Goal: Information Seeking & Learning: Understand process/instructions

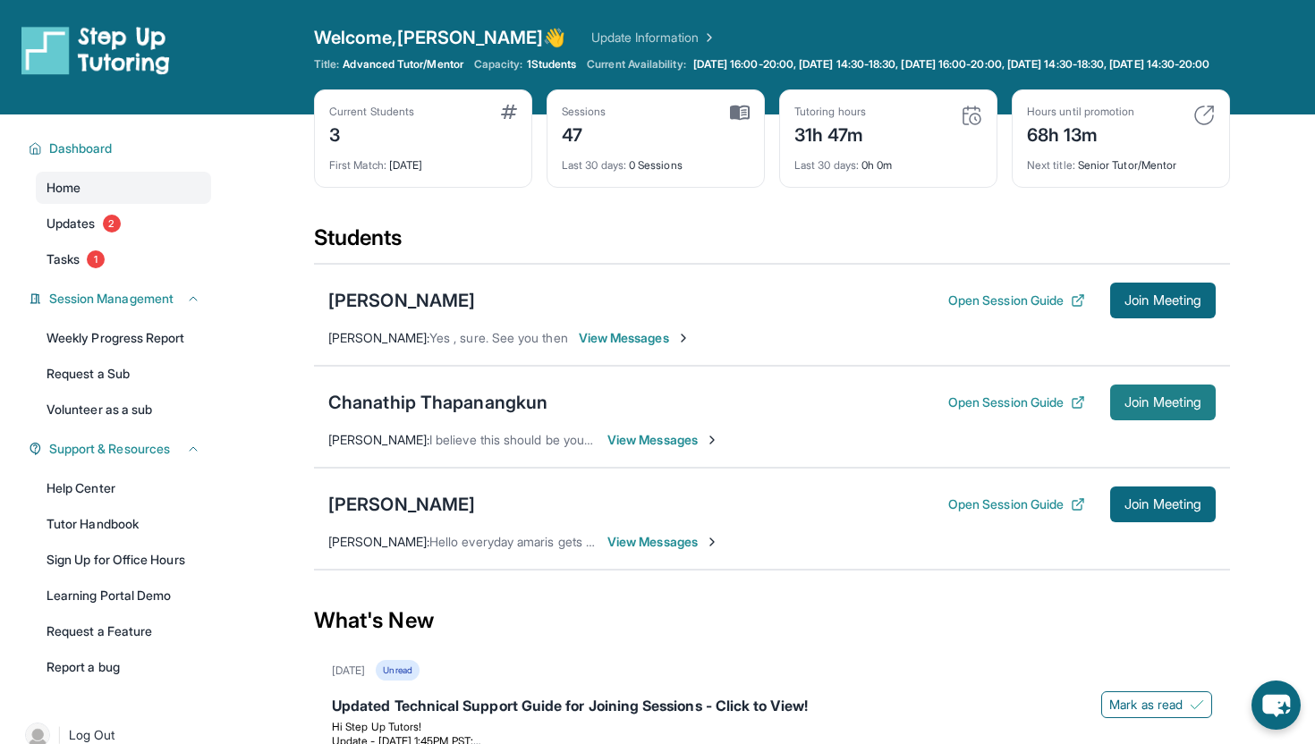
click at [1110, 419] on button "Join Meeting" at bounding box center [1163, 403] width 106 height 36
click at [1055, 310] on button "Open Session Guide" at bounding box center [1016, 301] width 137 height 18
click at [398, 313] on div "[PERSON_NAME]" at bounding box center [401, 300] width 147 height 25
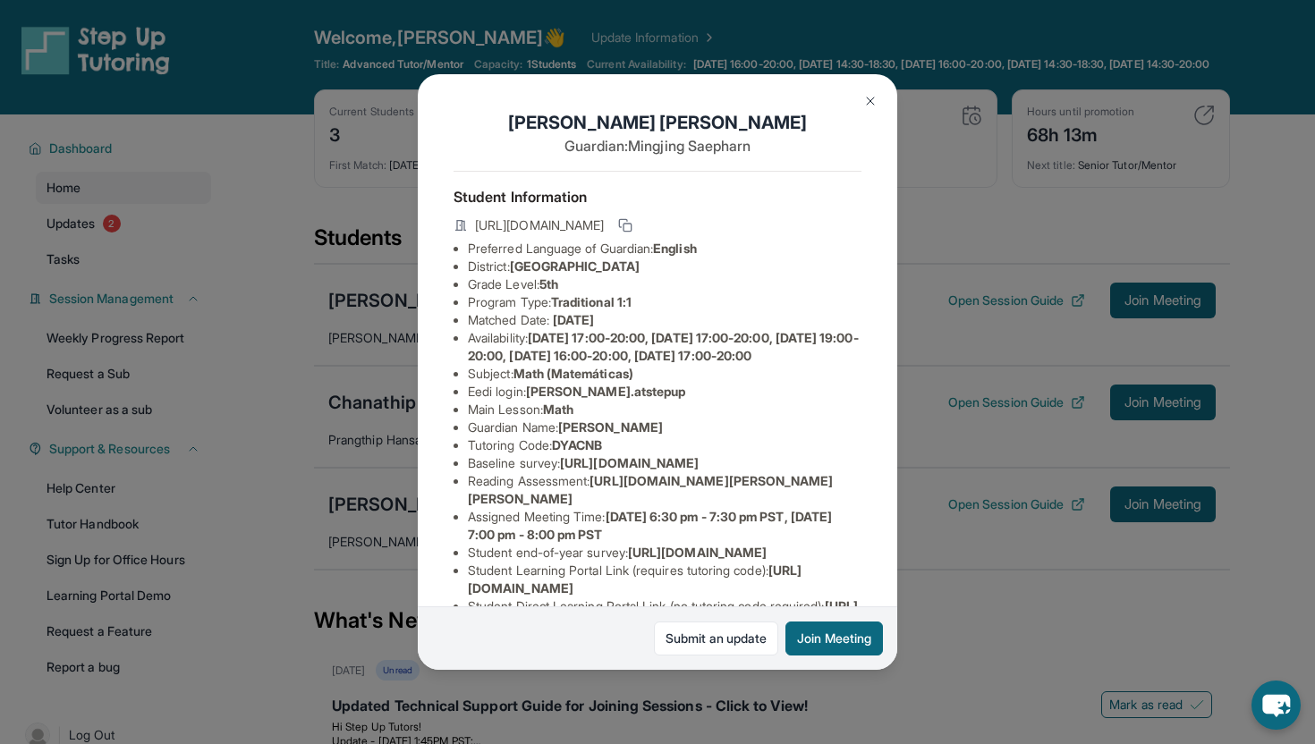
click at [876, 110] on button at bounding box center [871, 101] width 36 height 36
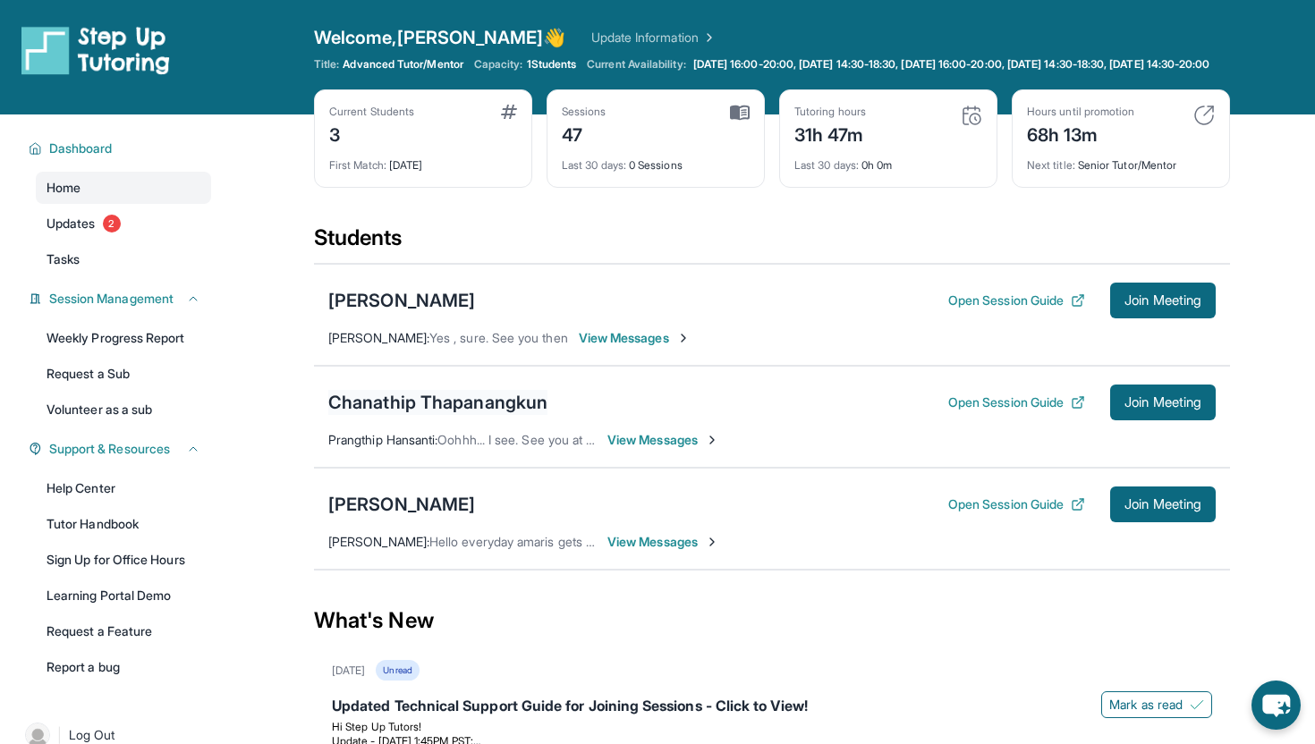
click at [510, 415] on div "Chanathip Thapanangkun" at bounding box center [437, 402] width 219 height 25
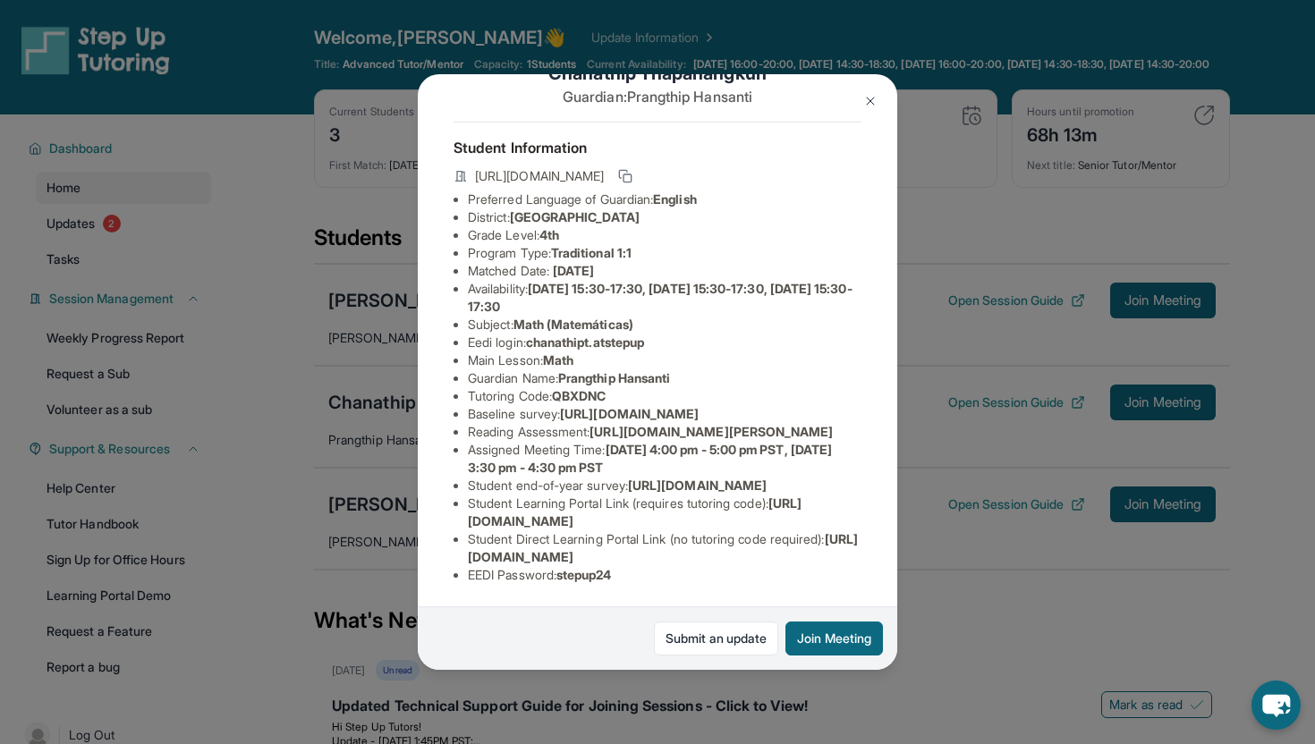
scroll to position [177, 0]
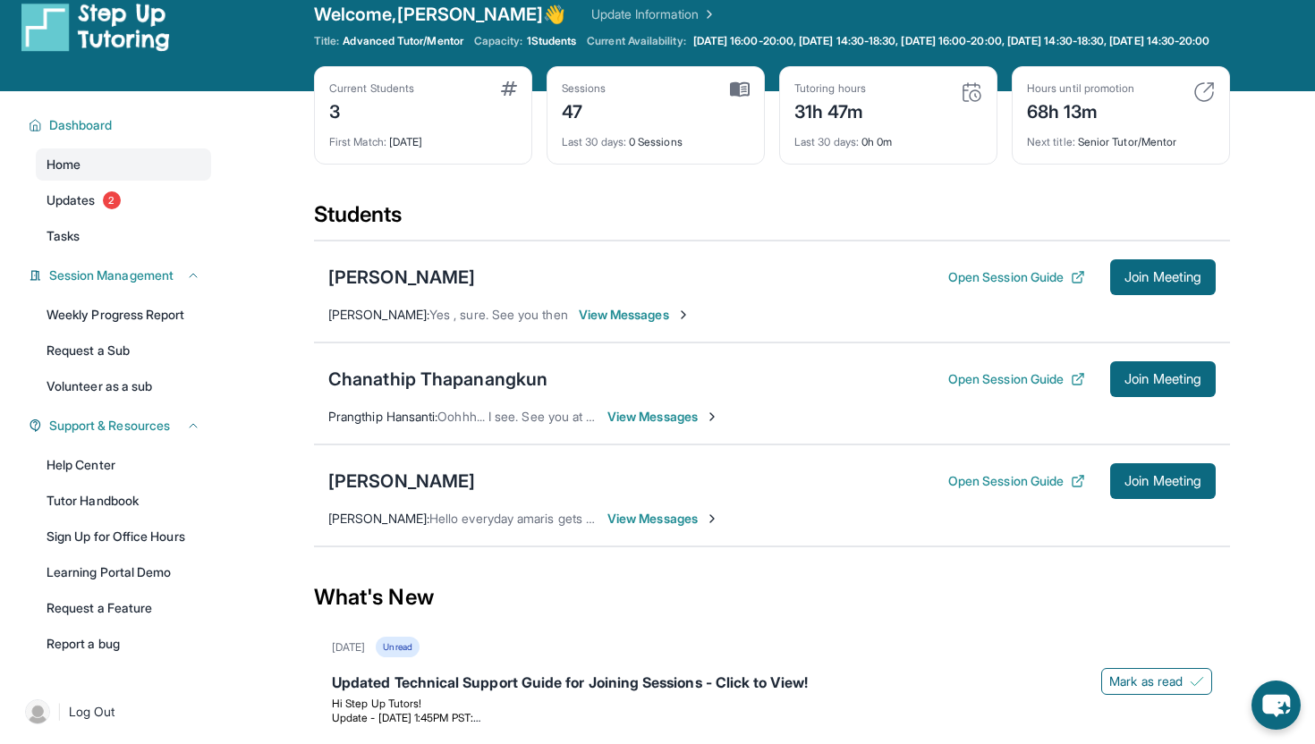
scroll to position [32, 0]
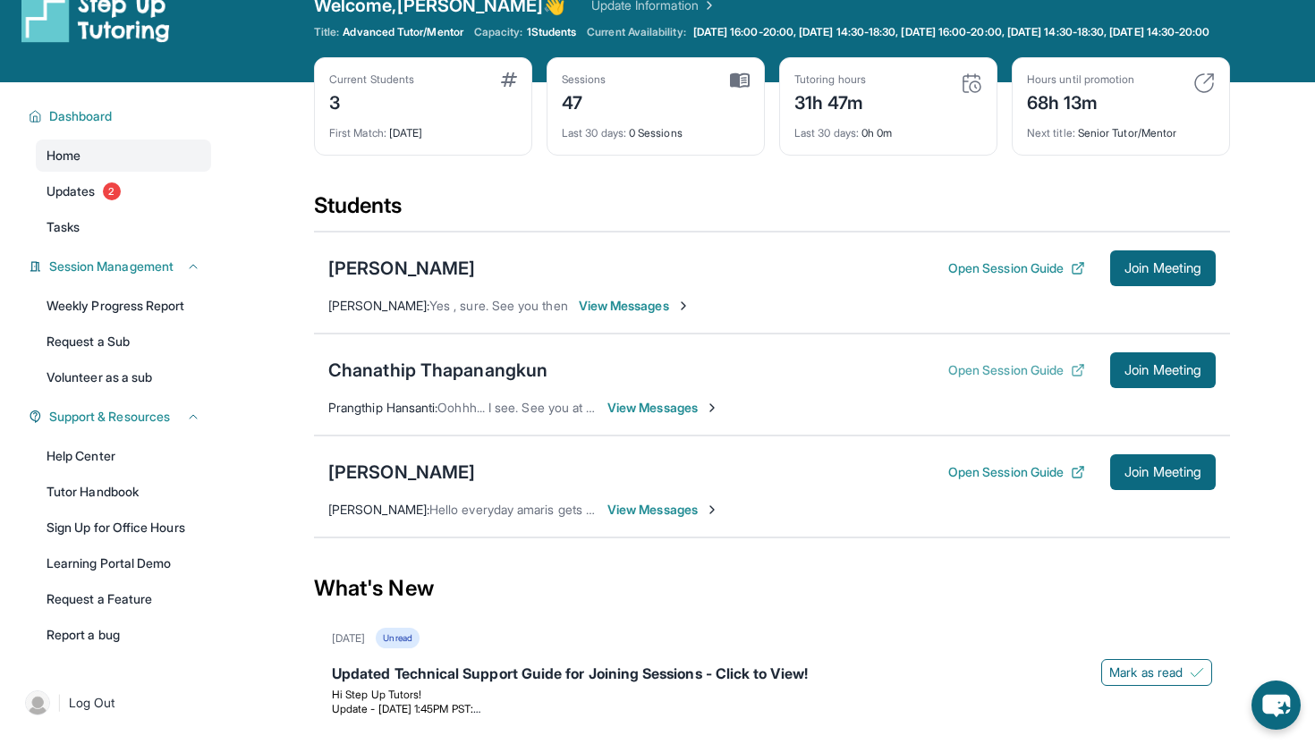
click at [1047, 379] on button "Open Session Guide" at bounding box center [1016, 370] width 137 height 18
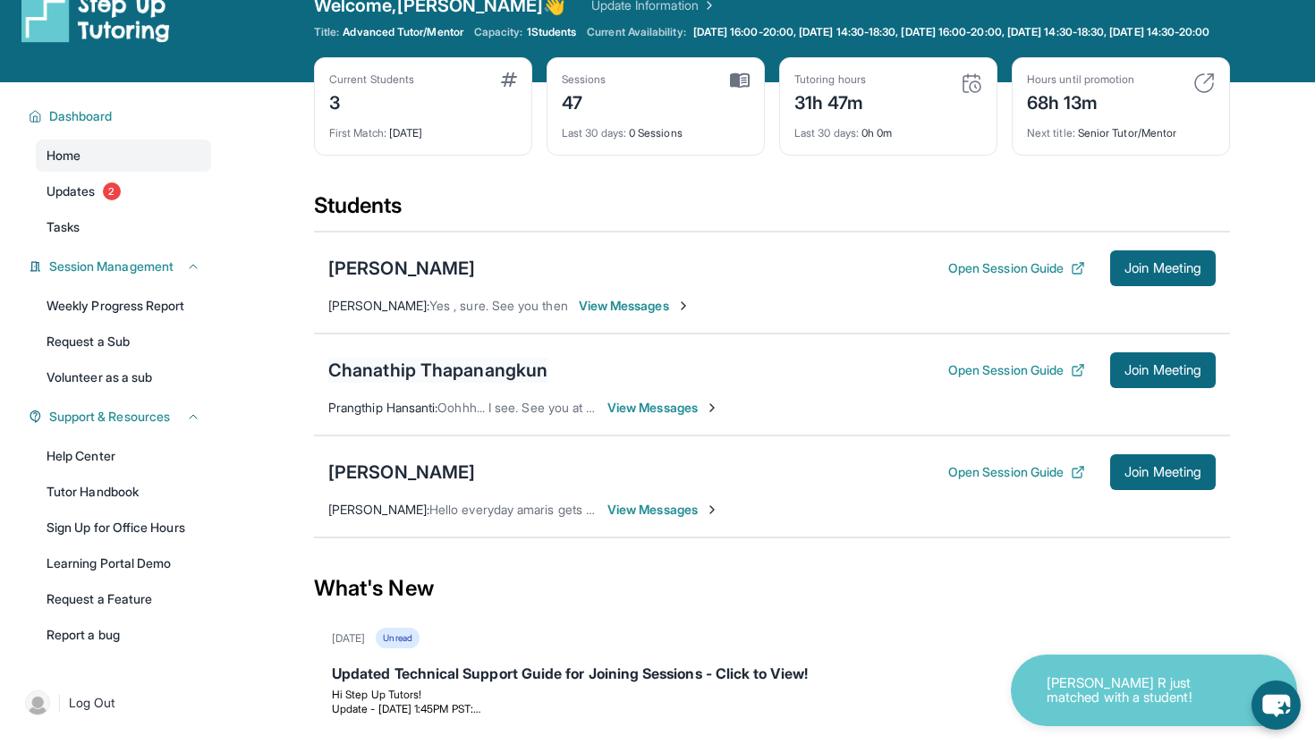
click at [478, 382] on div "Chanathip Thapanangkun" at bounding box center [437, 370] width 219 height 25
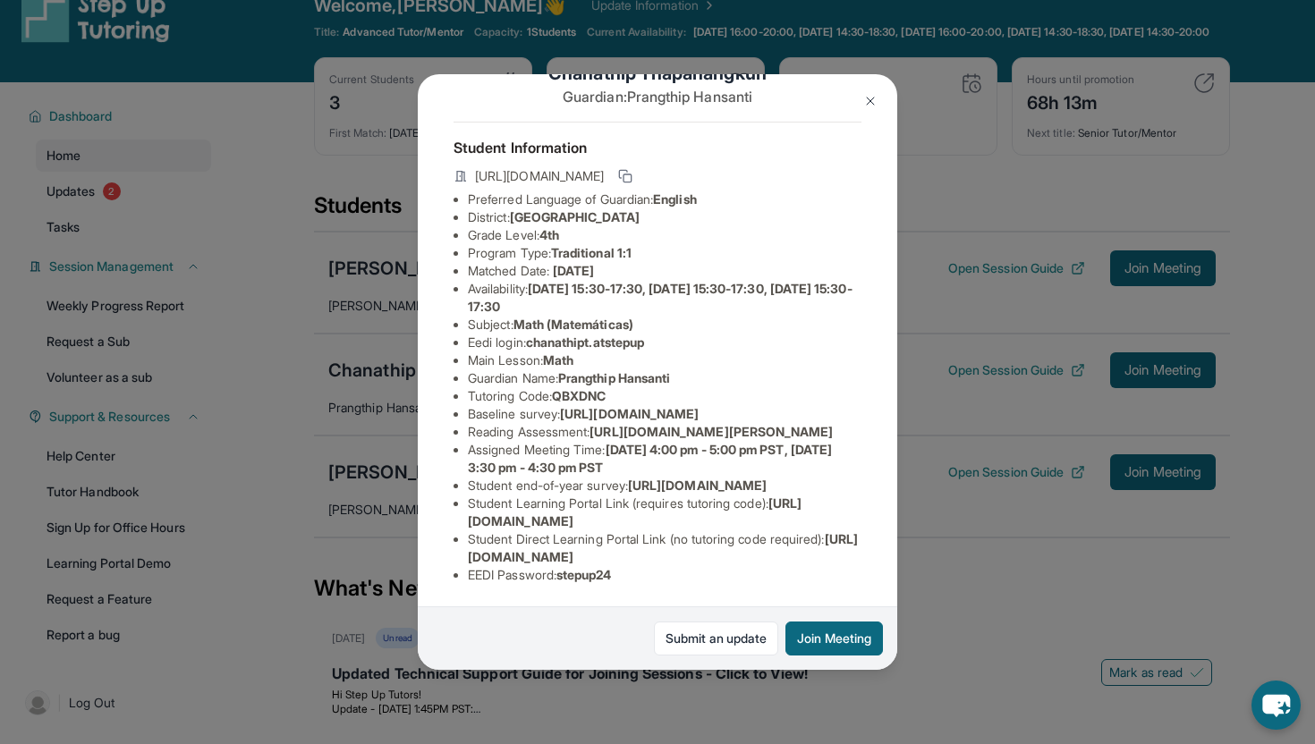
scroll to position [187, 44]
click at [877, 96] on img at bounding box center [870, 101] width 14 height 14
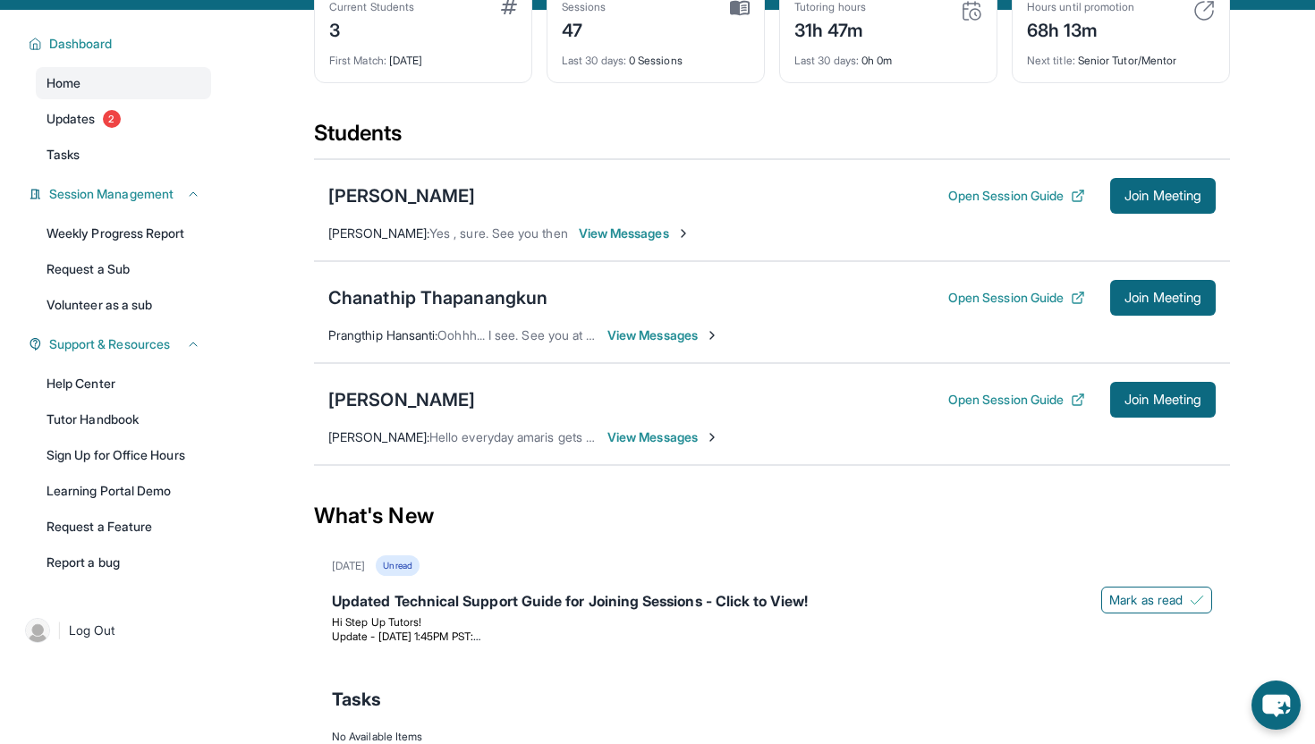
scroll to position [198, 0]
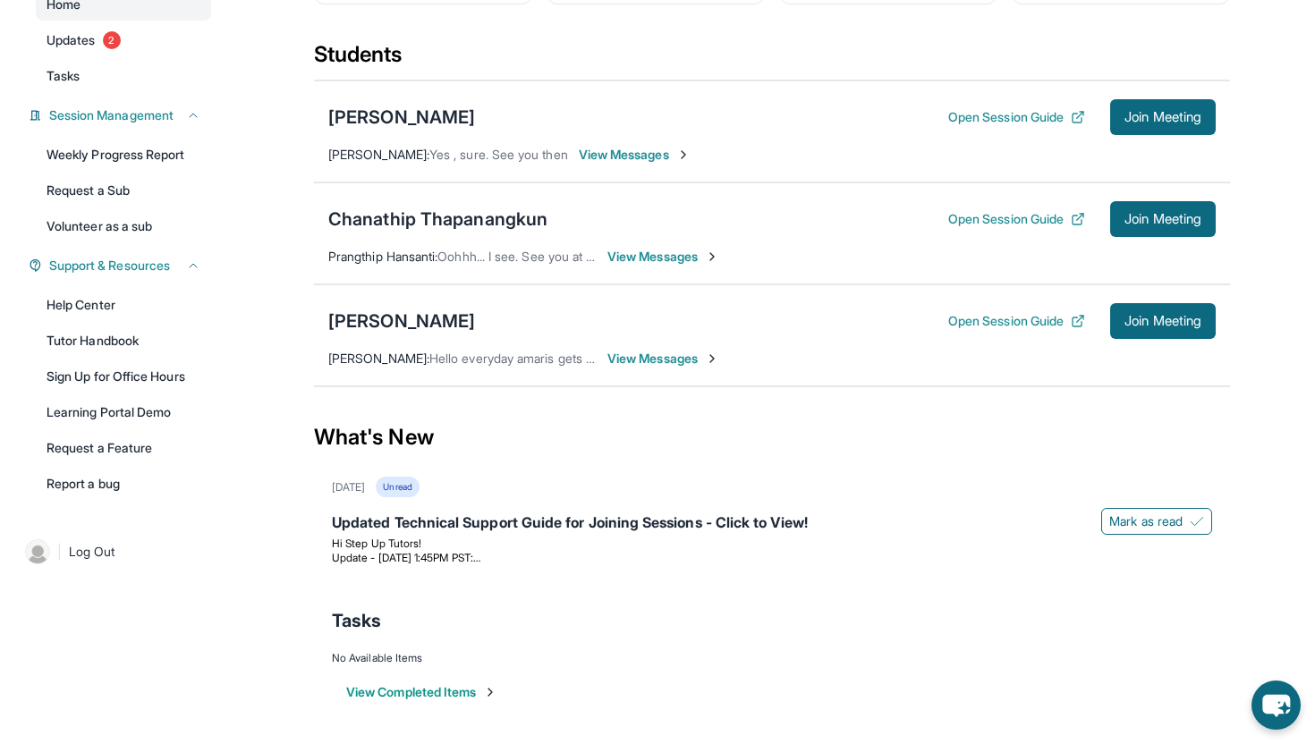
click at [662, 366] on span "View Messages" at bounding box center [664, 359] width 112 height 18
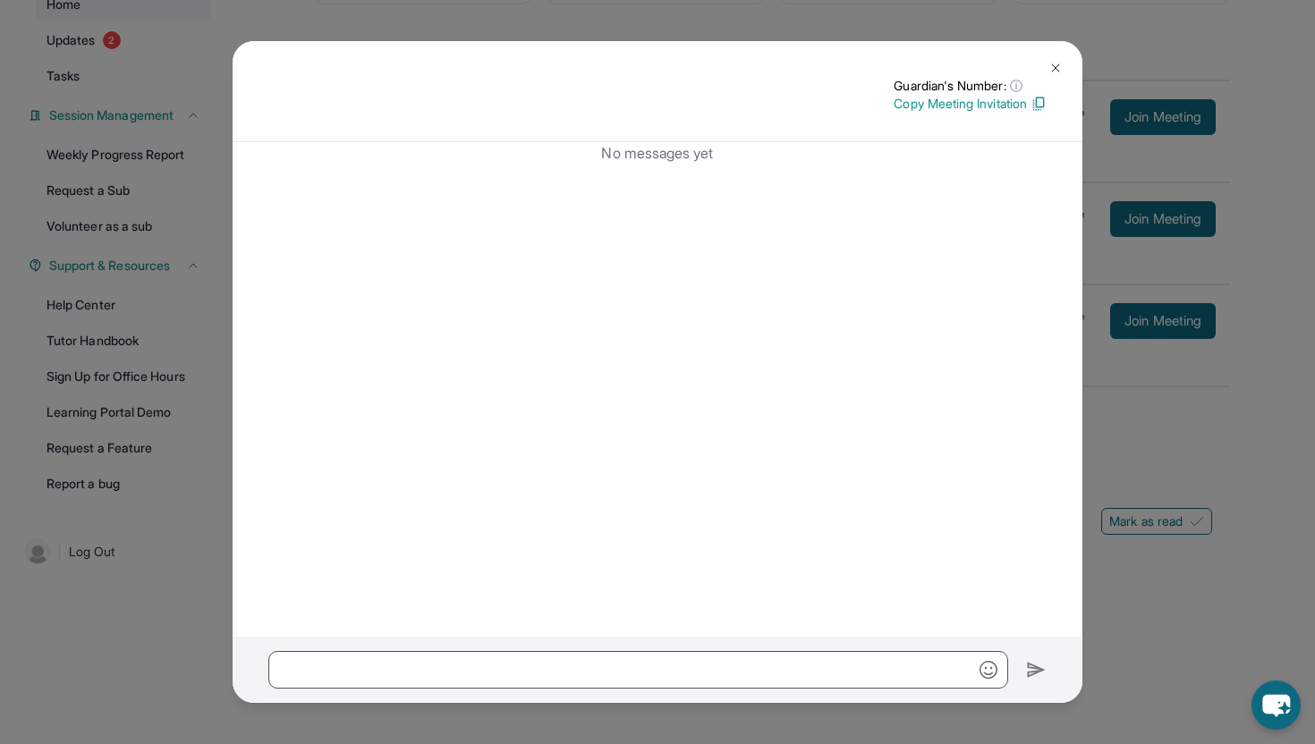
click at [1058, 67] on img at bounding box center [1056, 68] width 14 height 14
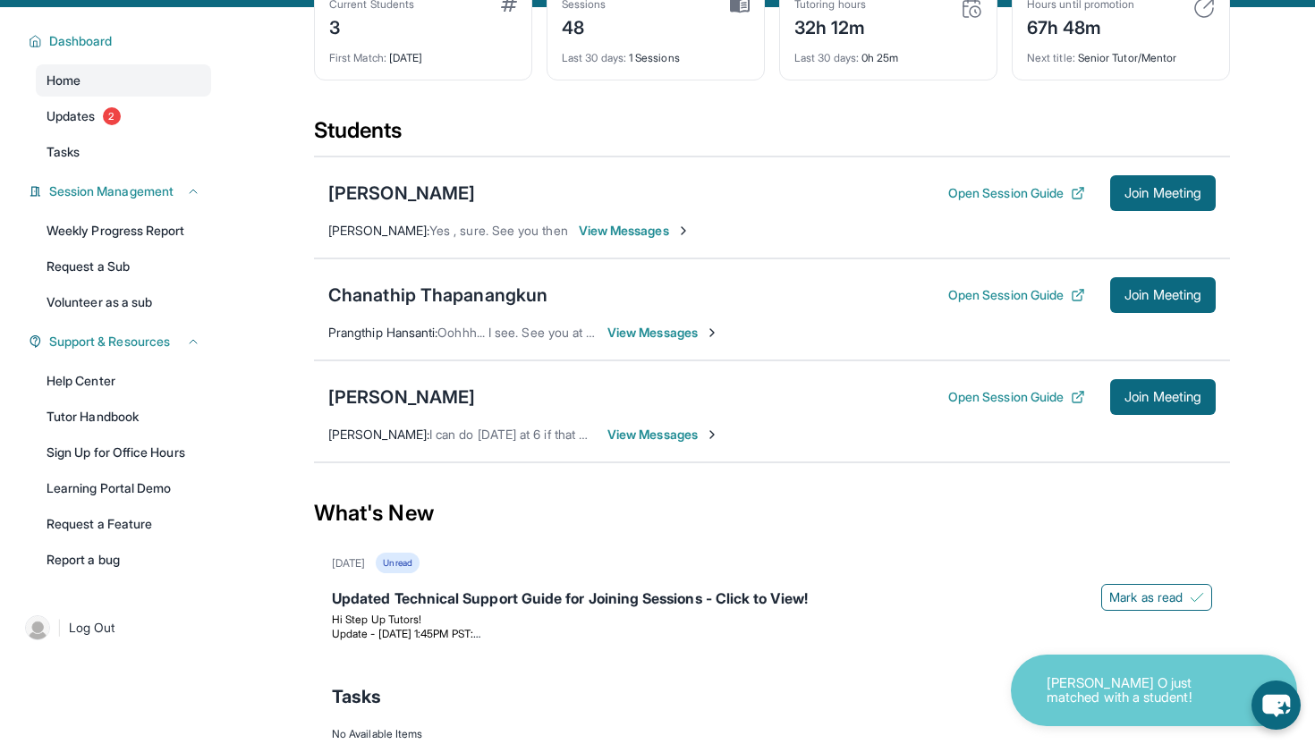
scroll to position [198, 0]
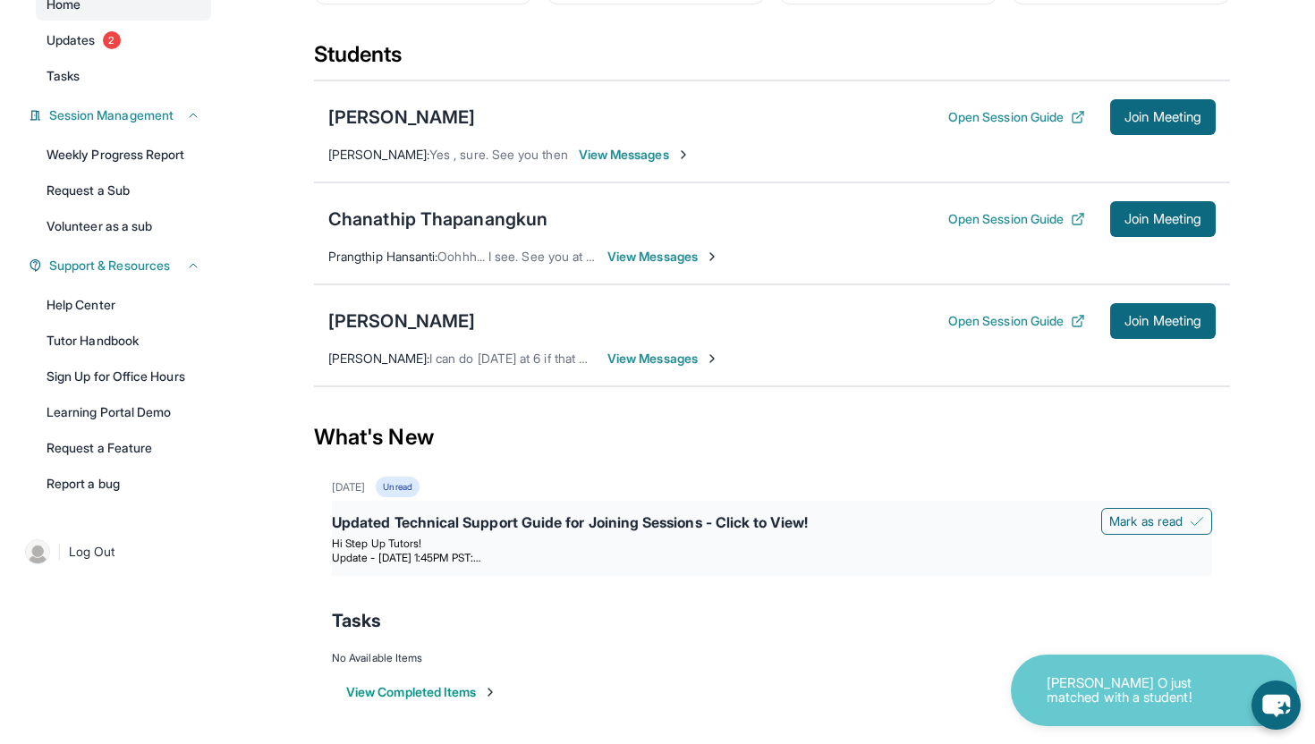
click at [787, 512] on div "Updated Technical Support Guide for Joining Sessions - Click to View!" at bounding box center [772, 524] width 880 height 25
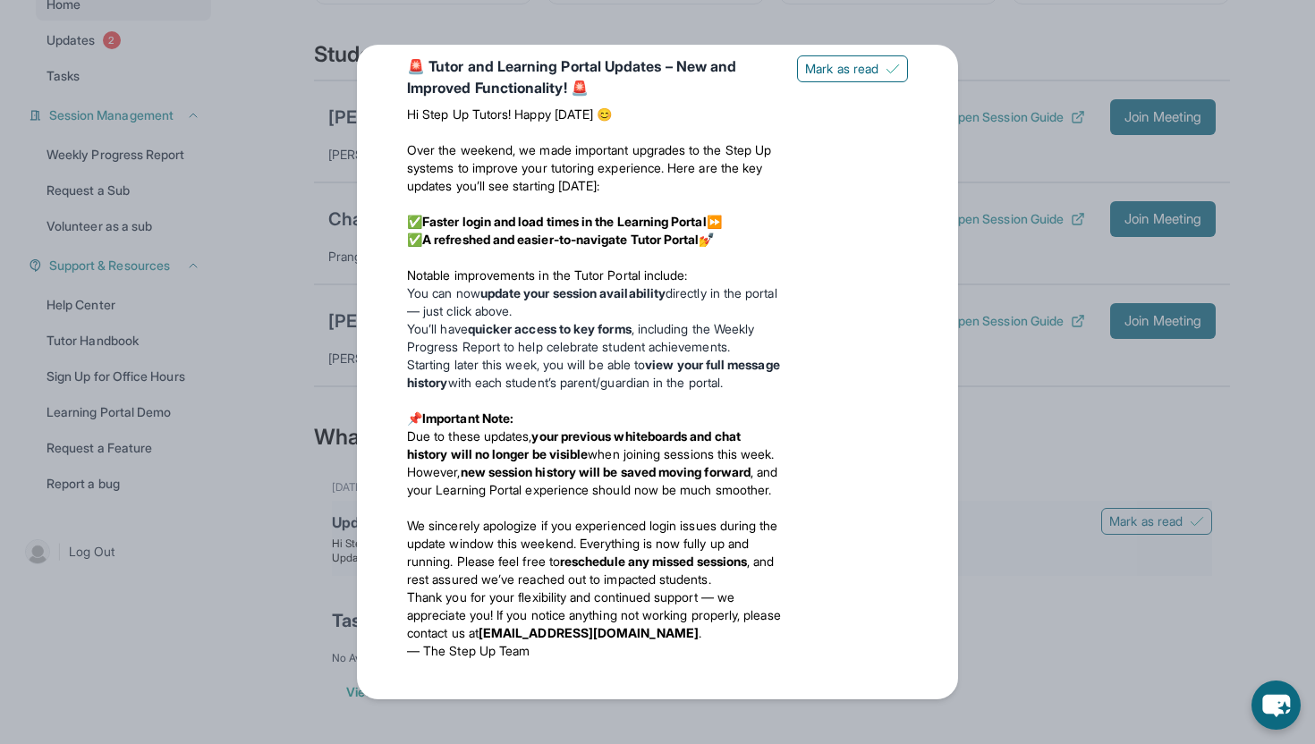
scroll to position [0, 0]
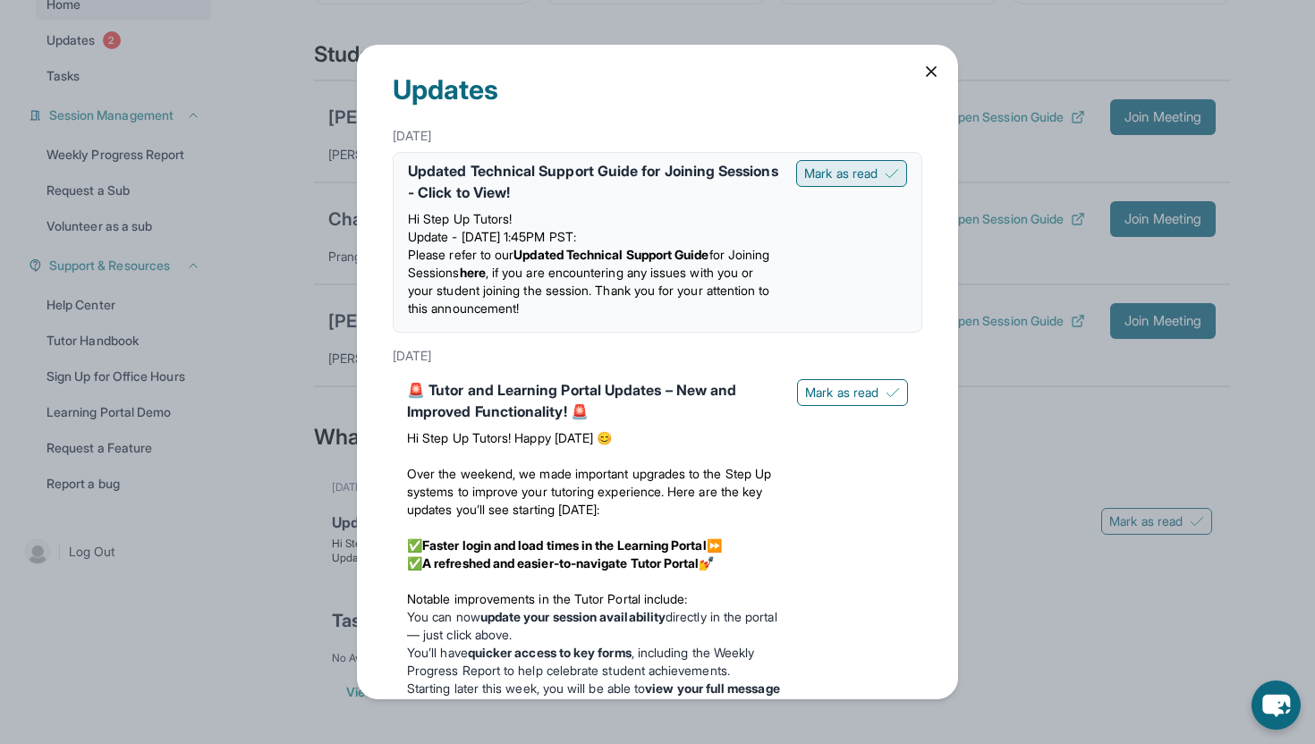
click at [836, 169] on span "Mark as read" at bounding box center [840, 174] width 73 height 18
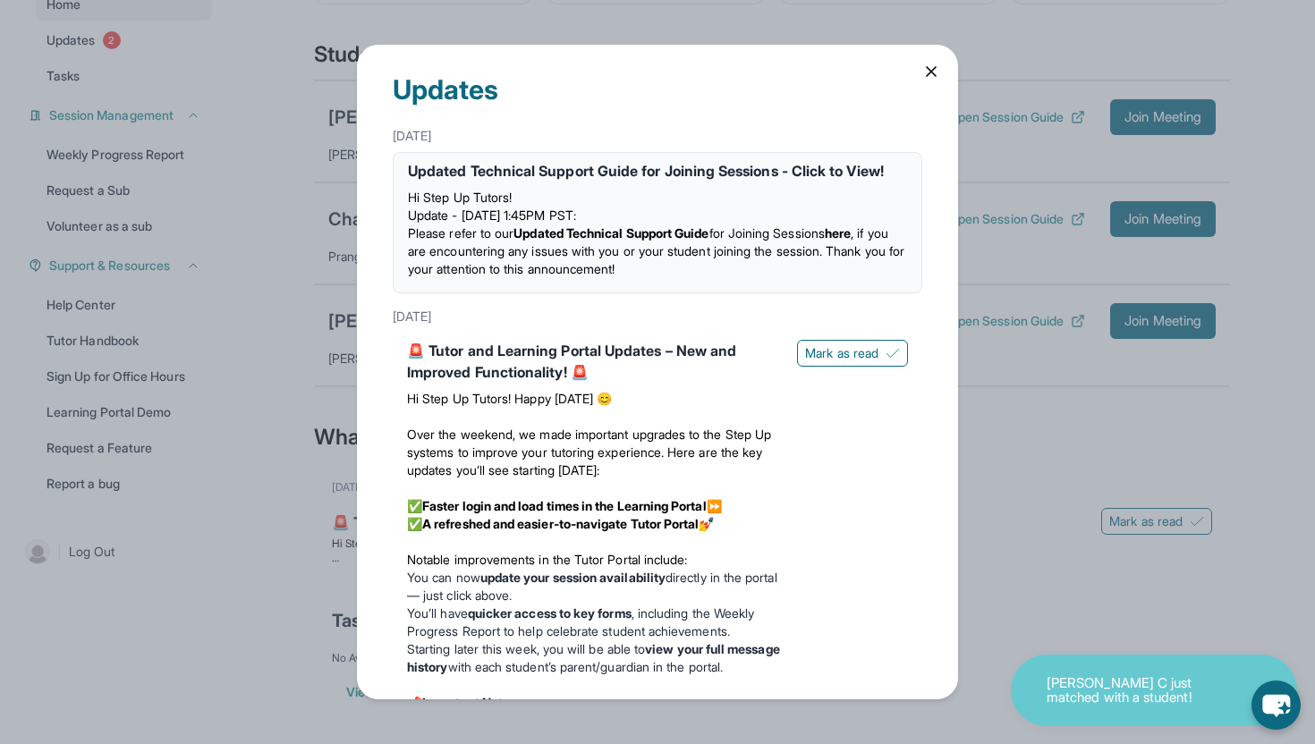
click at [915, 81] on div "Updates" at bounding box center [658, 82] width 530 height 75
click at [932, 74] on icon at bounding box center [932, 72] width 18 height 18
